Goal: Task Accomplishment & Management: Manage account settings

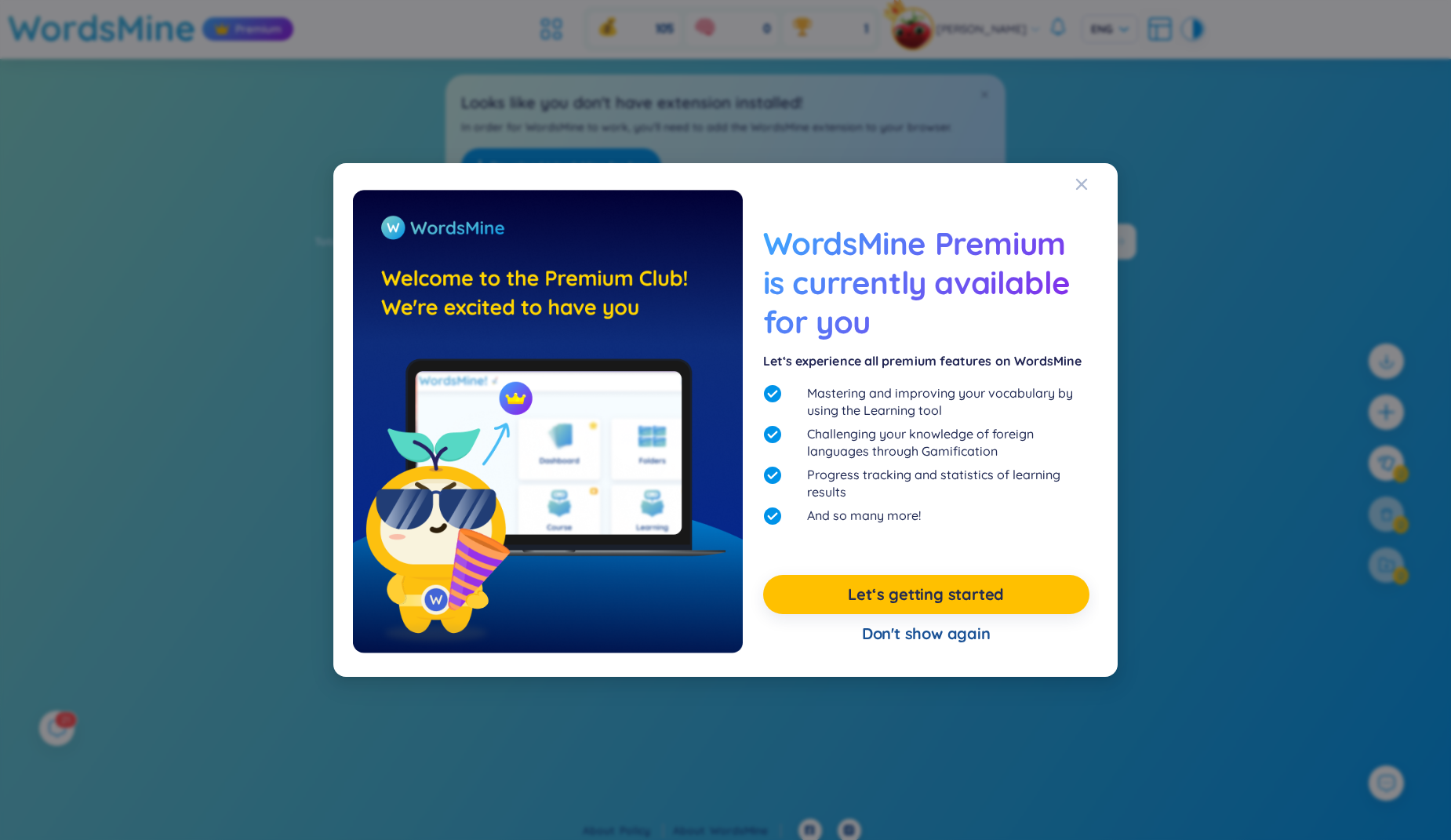
click at [1265, 45] on div "WordsMine Premium is currently available for you Let‘s experience all premium f…" at bounding box center [725, 420] width 1451 height 840
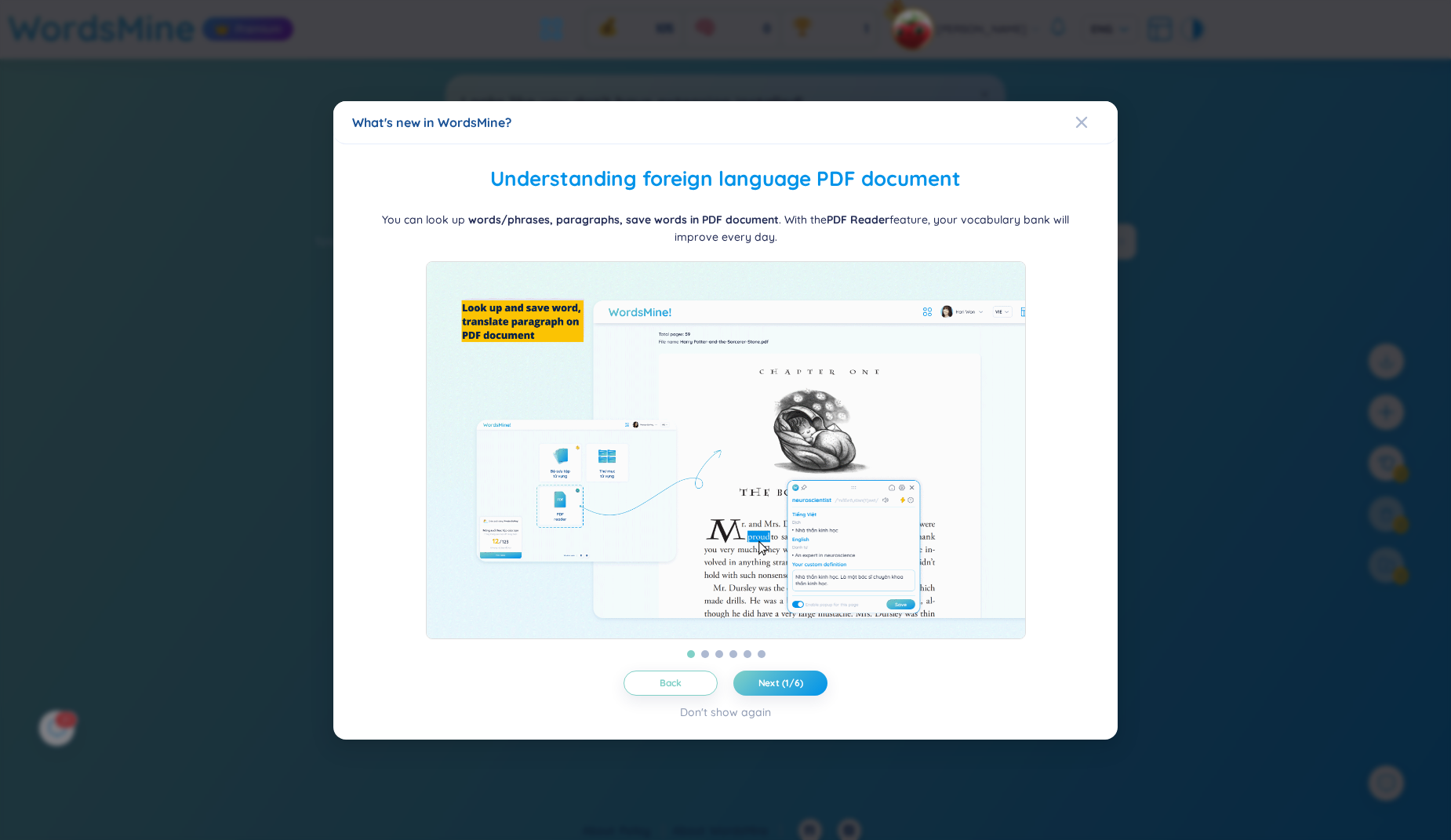
click at [1265, 45] on div "What's new in WordsMine? Folder management WordsMine lets you manage and person…" at bounding box center [725, 420] width 1451 height 840
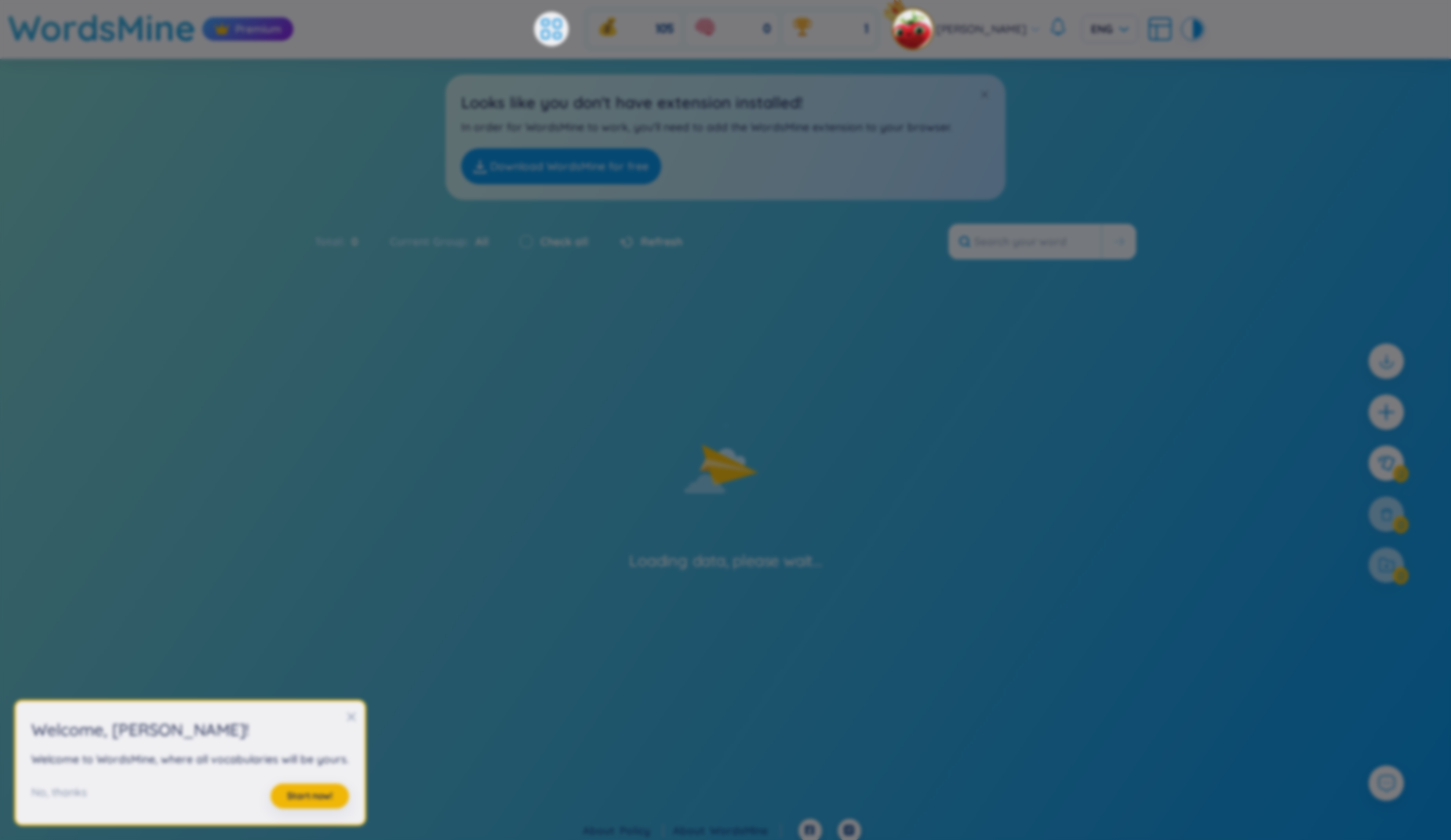
click at [1265, 45] on body "WordsMine Premium 105 0 1 [PERSON_NAME] An ENG Looks like you don't have extens…" at bounding box center [725, 420] width 1451 height 840
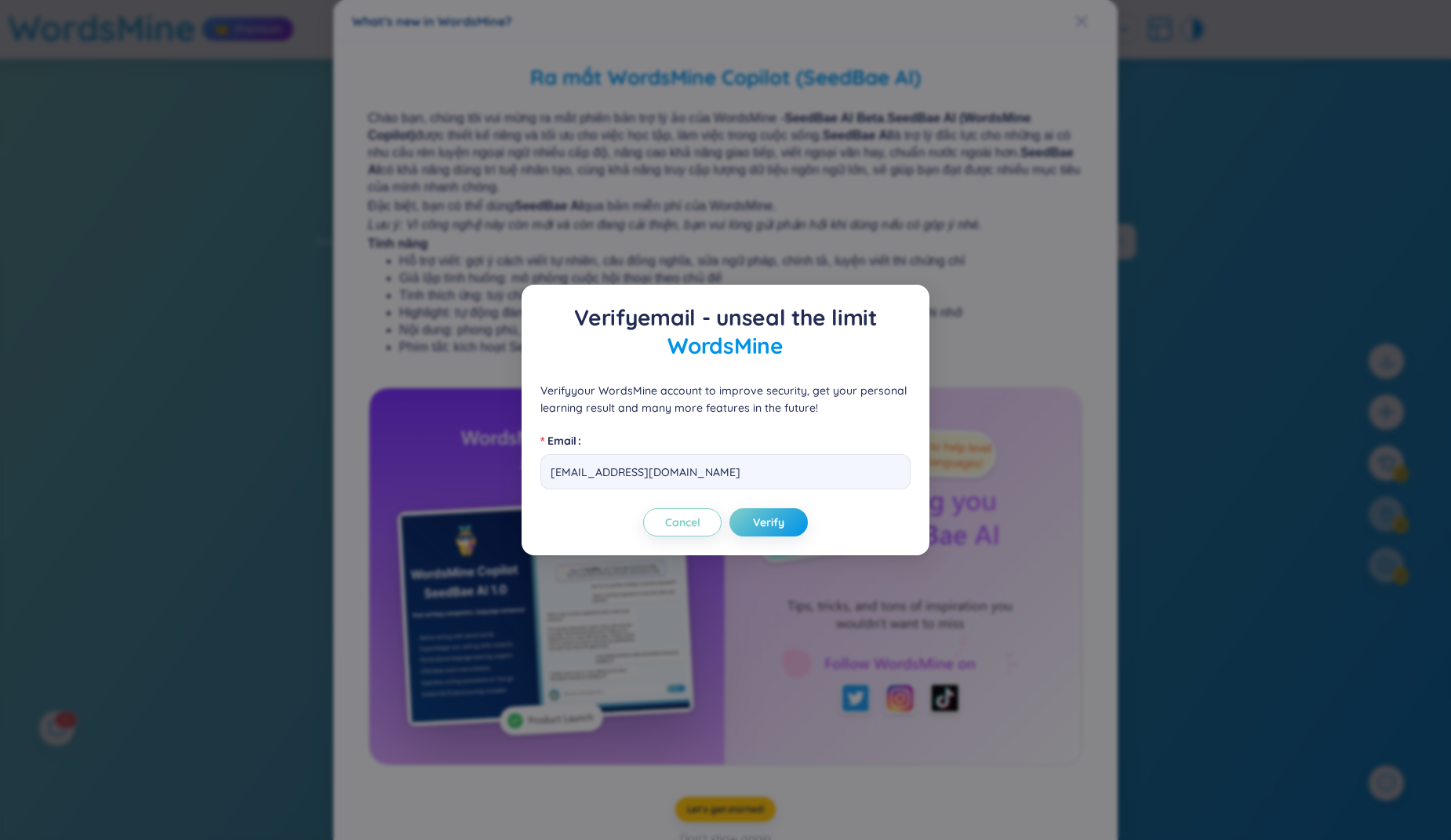
click at [1265, 45] on div "Verify email - unseal the limit WordsMine Verify your WordsMine account to impr…" at bounding box center [725, 420] width 1451 height 840
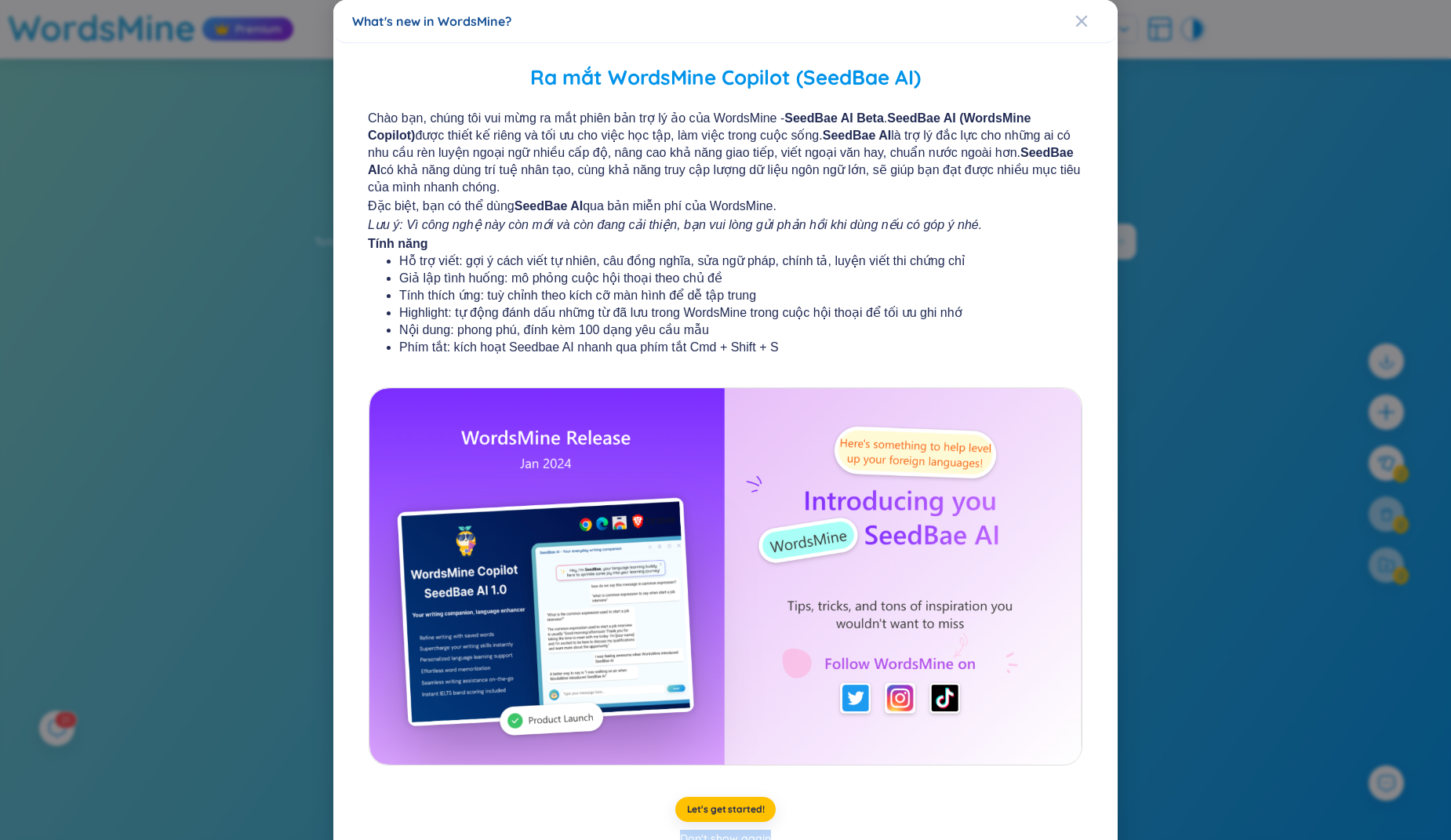
click at [1265, 45] on div "What's new in WordsMine? Ra mắt WordsMine Copilot (SeedBae AI) Chào bạn, chúng …" at bounding box center [725, 420] width 1451 height 840
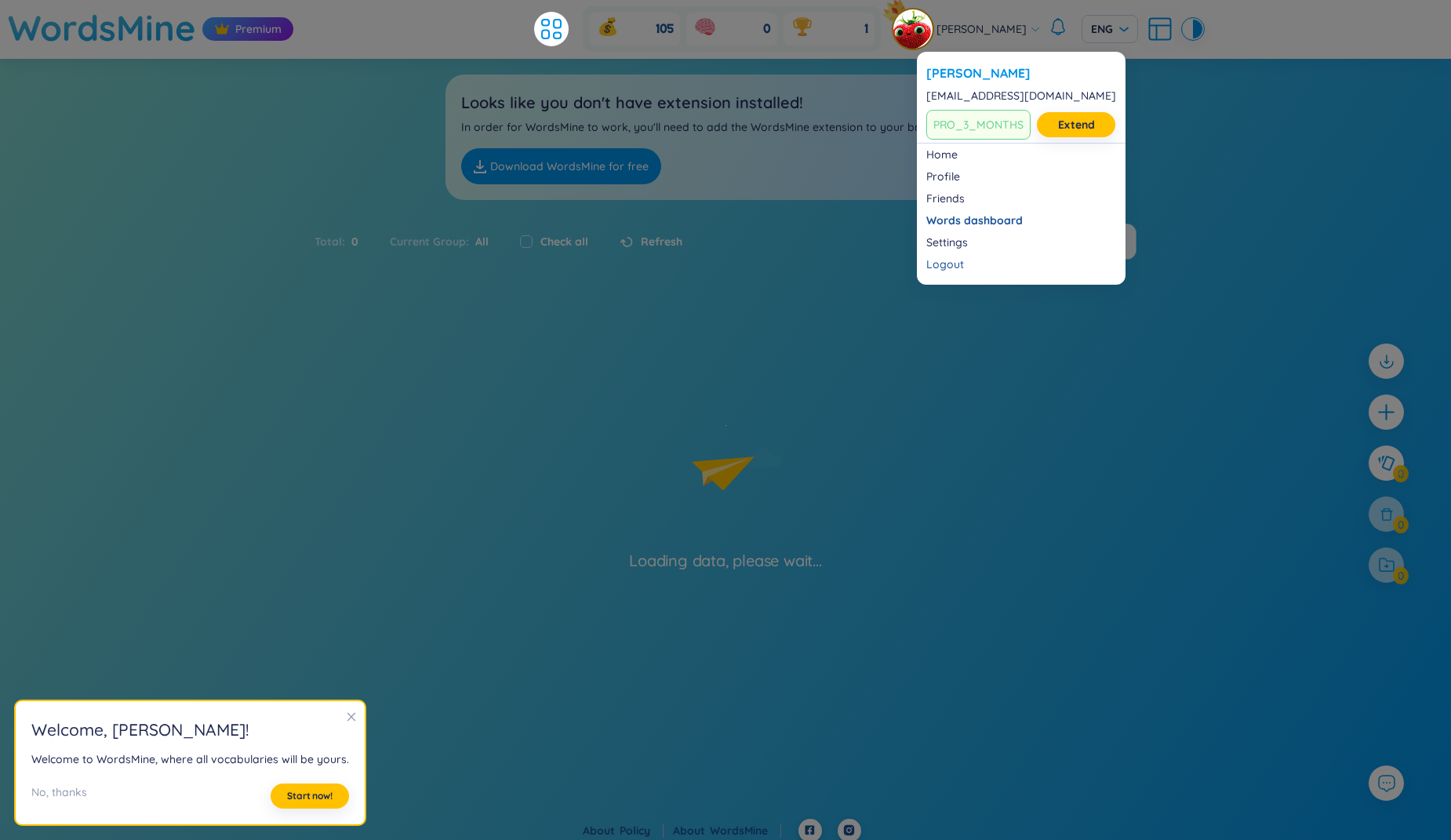
click at [969, 33] on span "[PERSON_NAME]" at bounding box center [982, 29] width 90 height 17
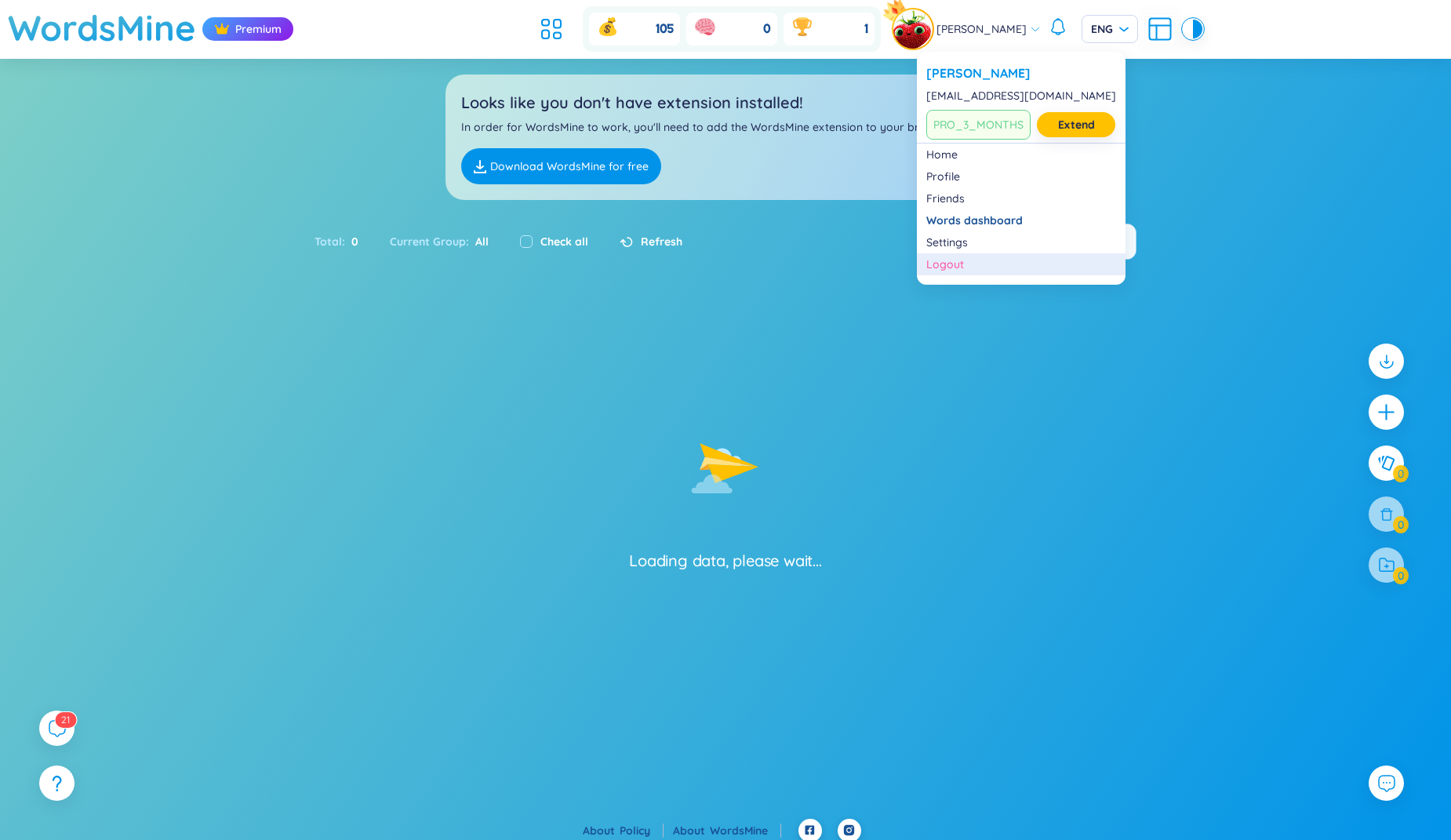
click at [980, 264] on div "Logout" at bounding box center [1021, 264] width 190 height 16
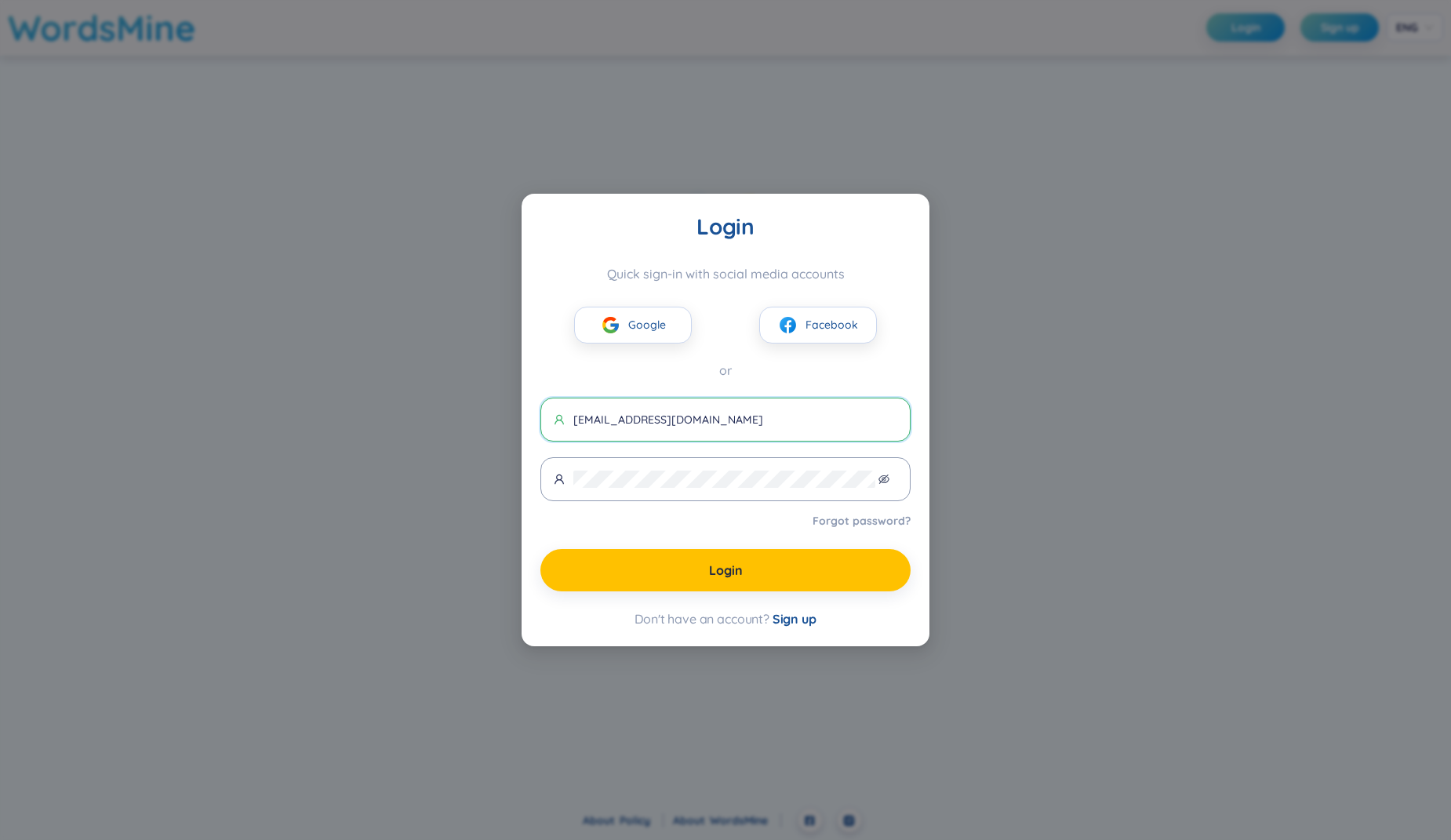
type input "[EMAIL_ADDRESS][DOMAIN_NAME]"
click at [677, 389] on div "Login Quick sign-in with social media accounts Google Facebook or [EMAIL_ADDRES…" at bounding box center [725, 420] width 370 height 415
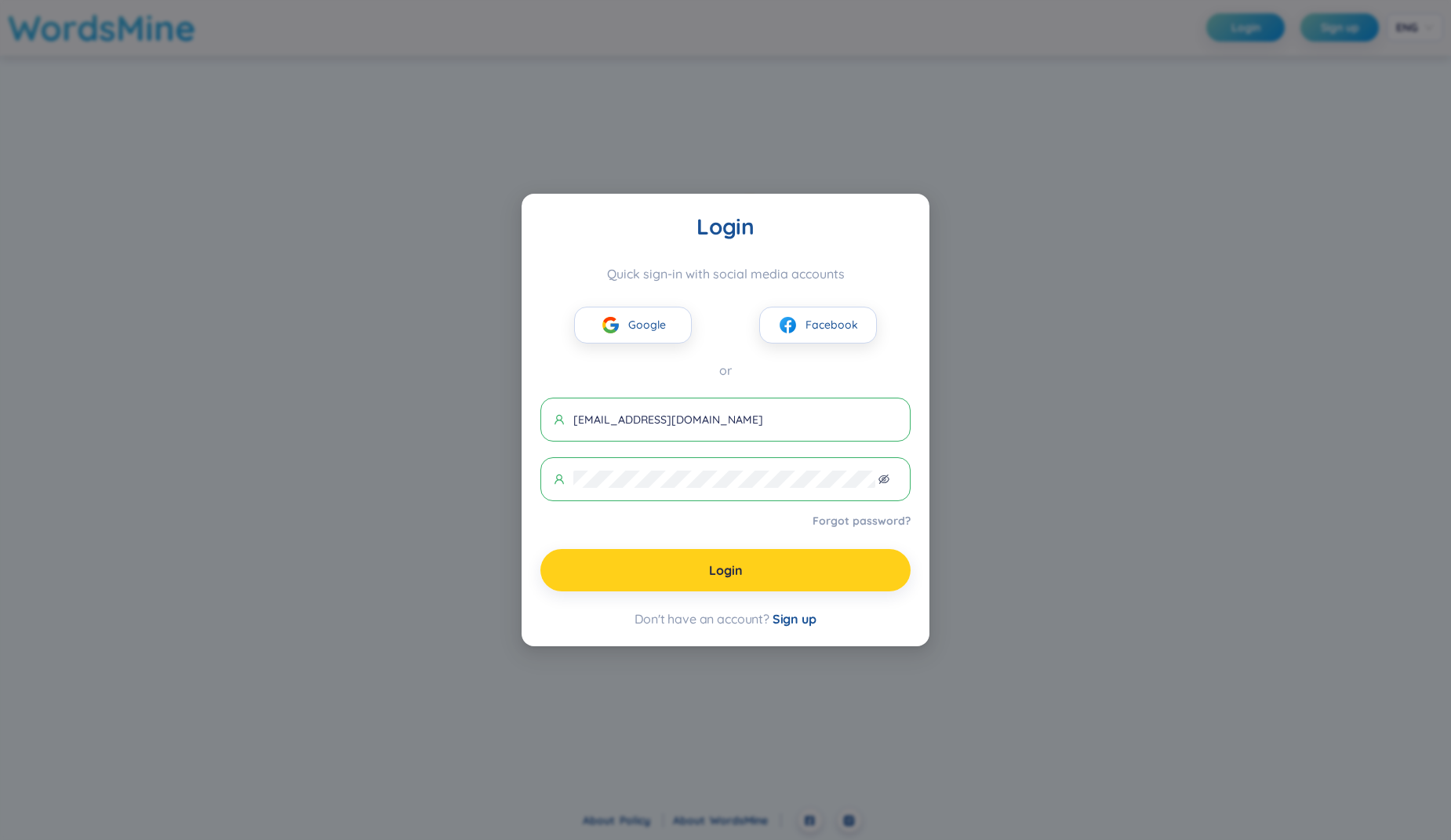
click at [689, 564] on button "Login" at bounding box center [725, 570] width 370 height 42
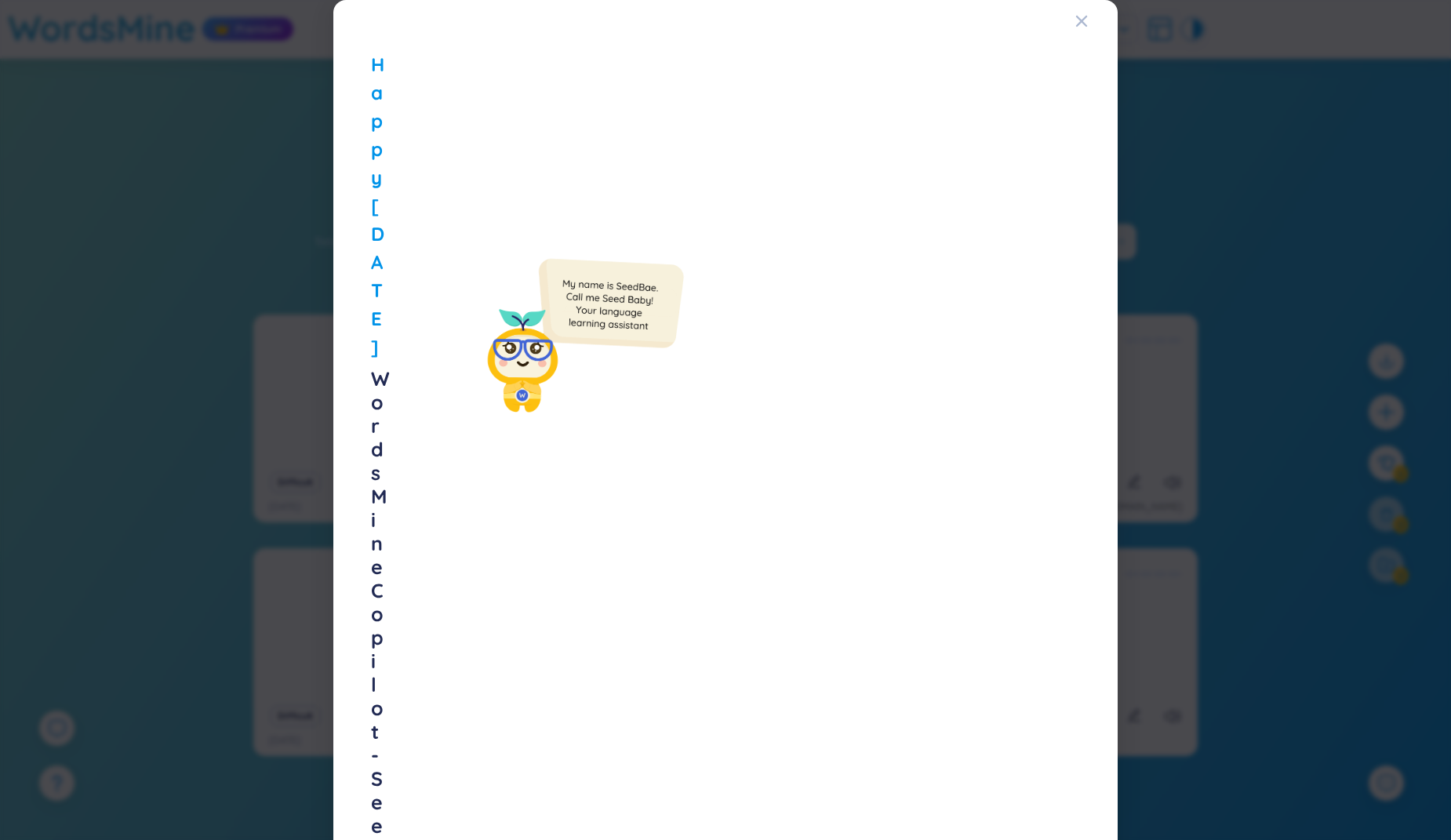
click at [1257, 328] on div "Happy [DATE] WordsMine Copilot - Seedbae AI Seedbae AI is your brand-new virtua…" at bounding box center [725, 420] width 1451 height 840
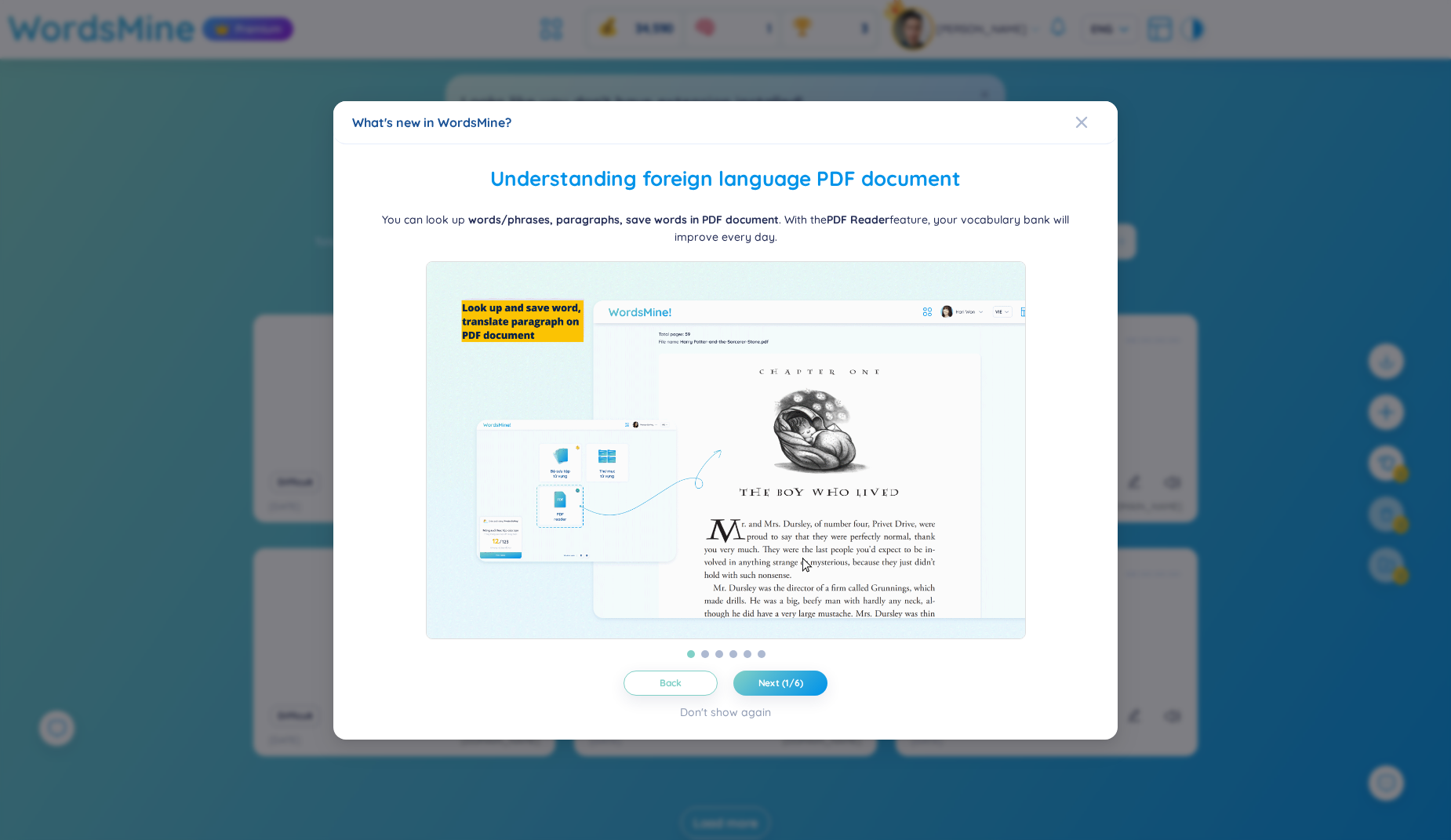
click at [1257, 328] on div "What's new in WordsMine? Folder management WordsMine lets you manage and person…" at bounding box center [725, 420] width 1451 height 840
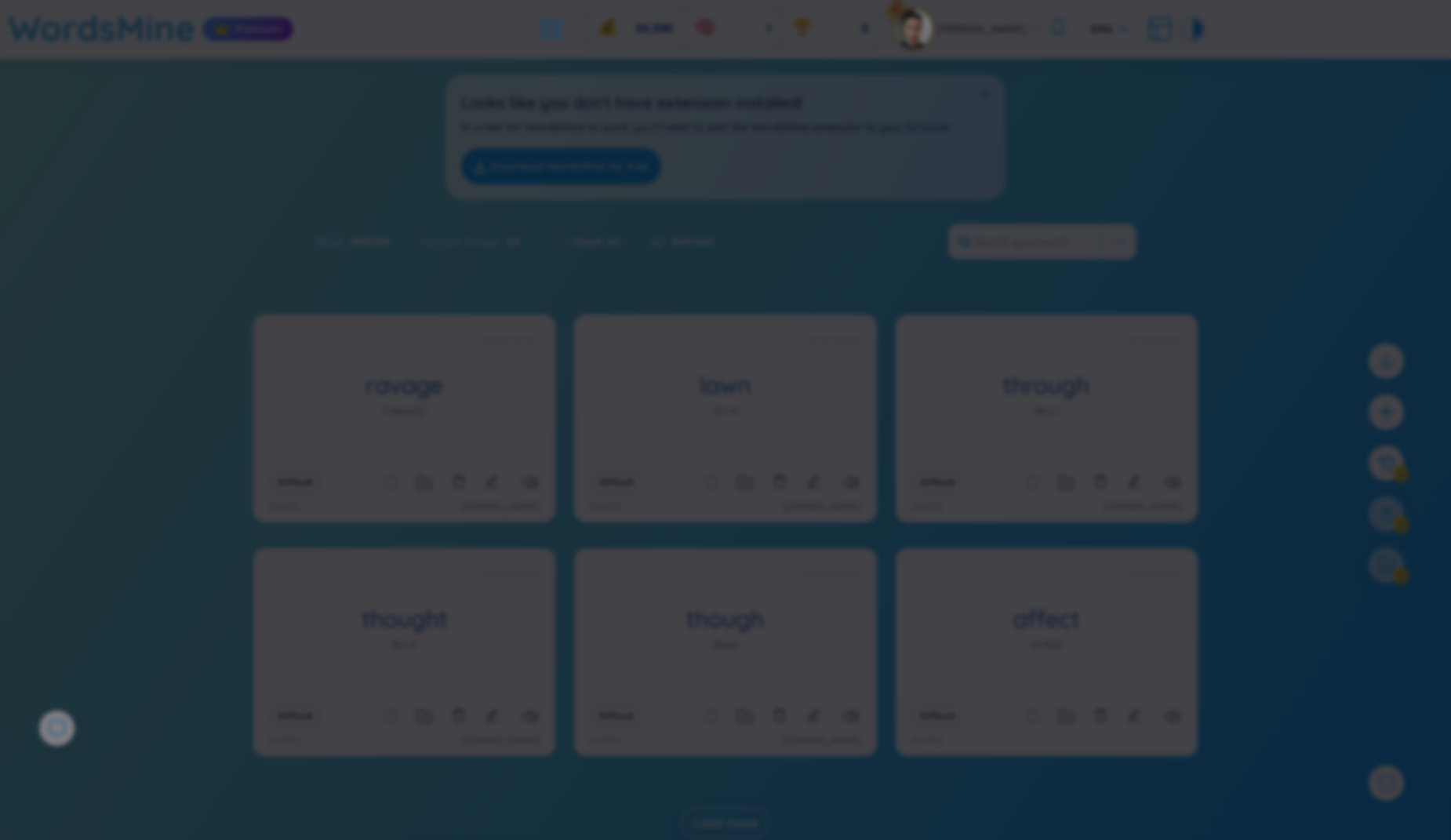
click at [1257, 328] on div "What's new in WordsMine? Ra mắt WordsMine Copilot (SeedBae AI) Chào bạn, chúng …" at bounding box center [725, 420] width 1451 height 840
